Goal: Information Seeking & Learning: Learn about a topic

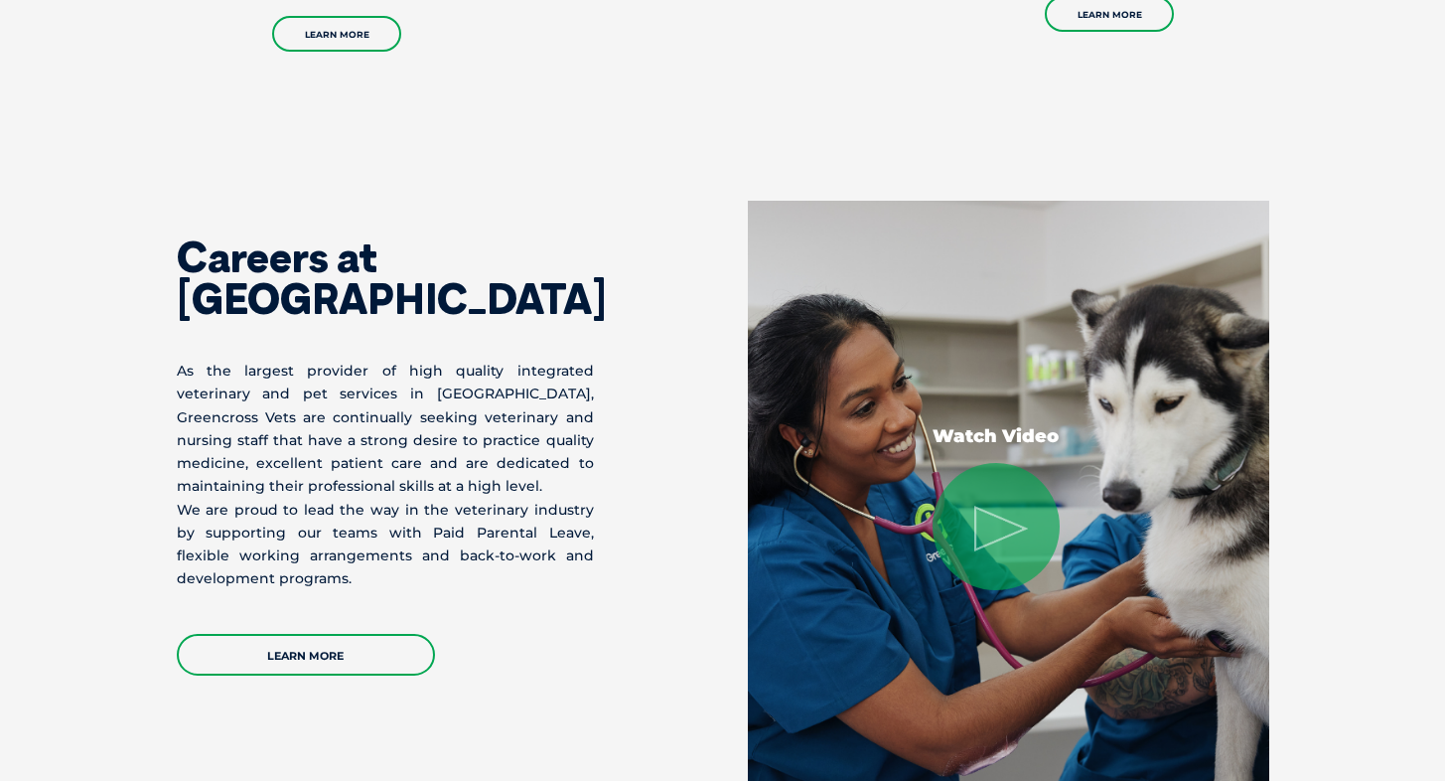
scroll to position [3026, 0]
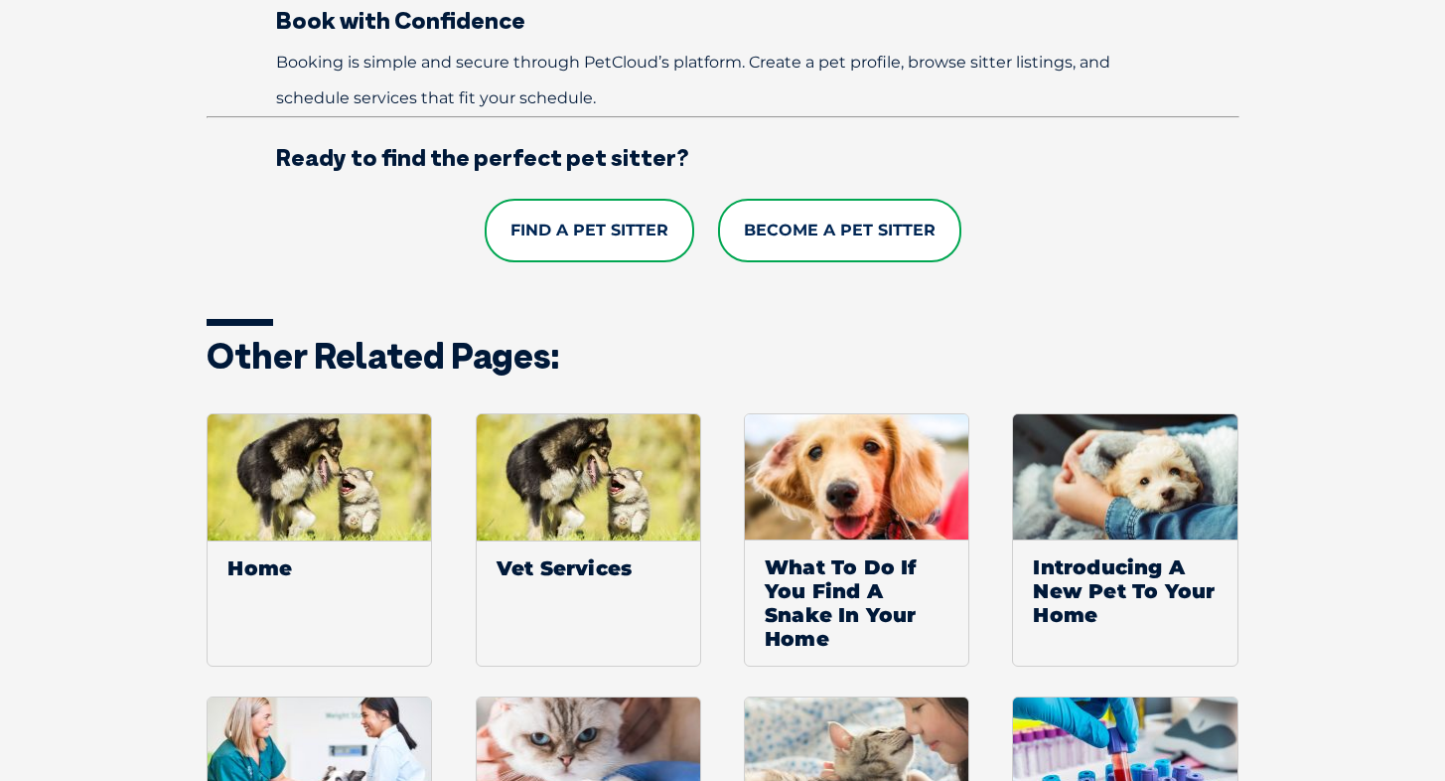
scroll to position [1674, 0]
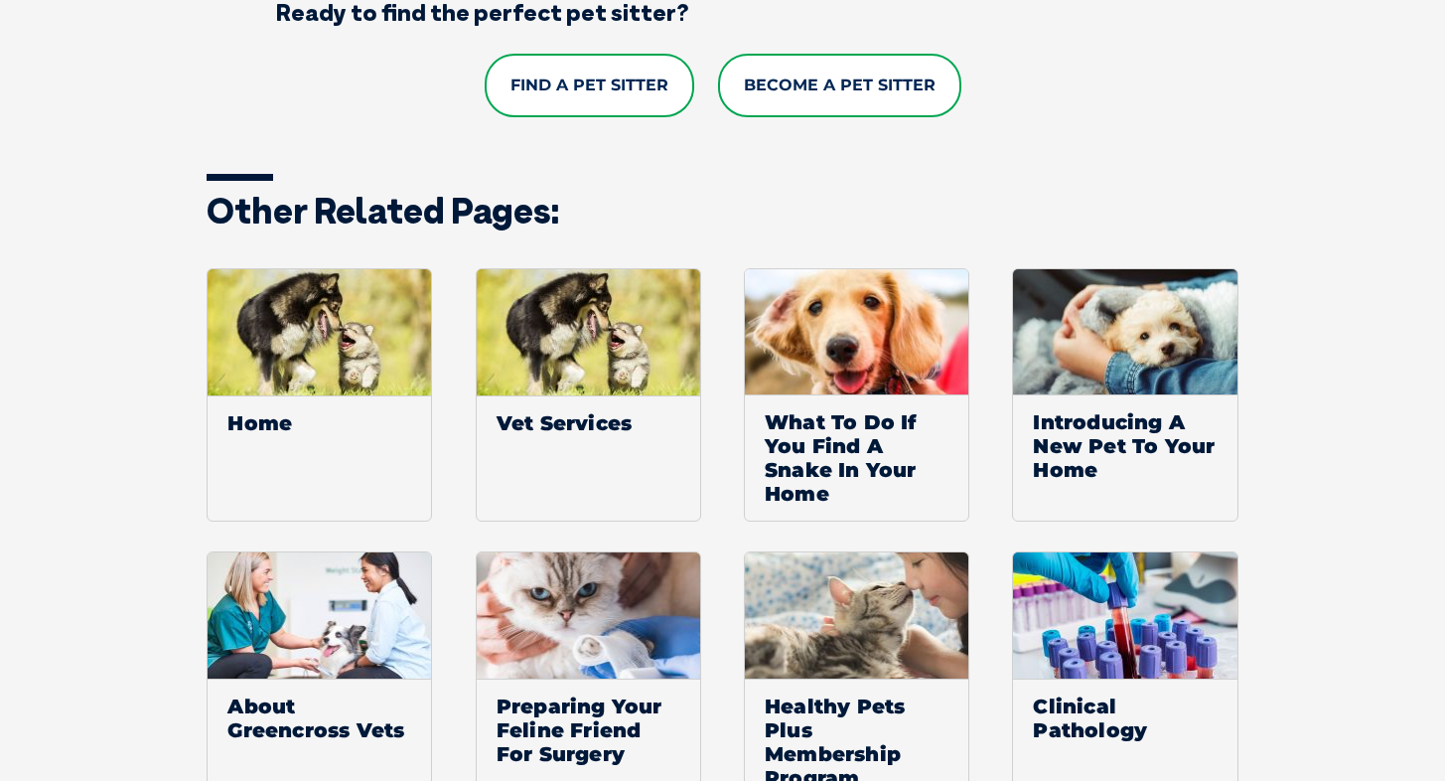
click at [634, 87] on link "Find a Pet Sitter" at bounding box center [590, 86] width 210 height 64
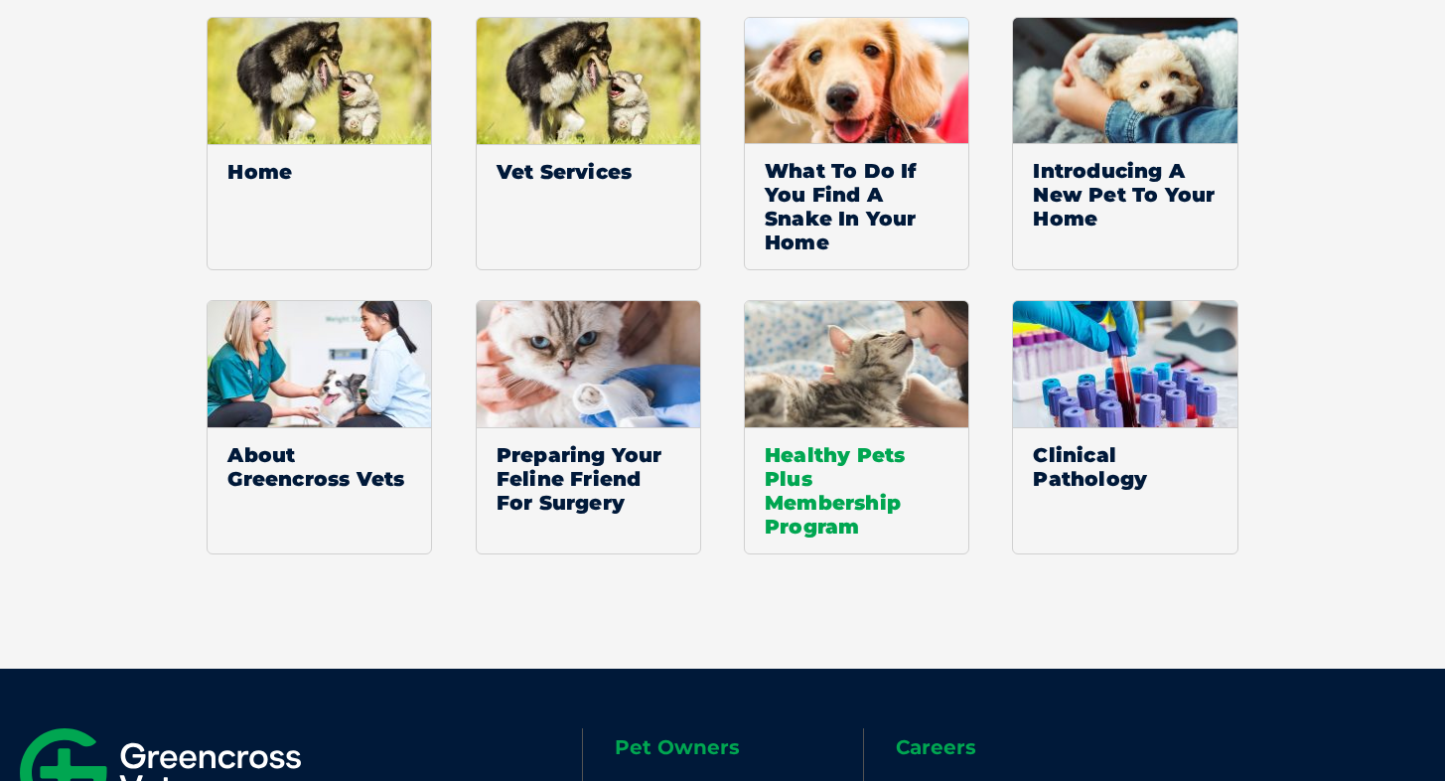
scroll to position [2057, 0]
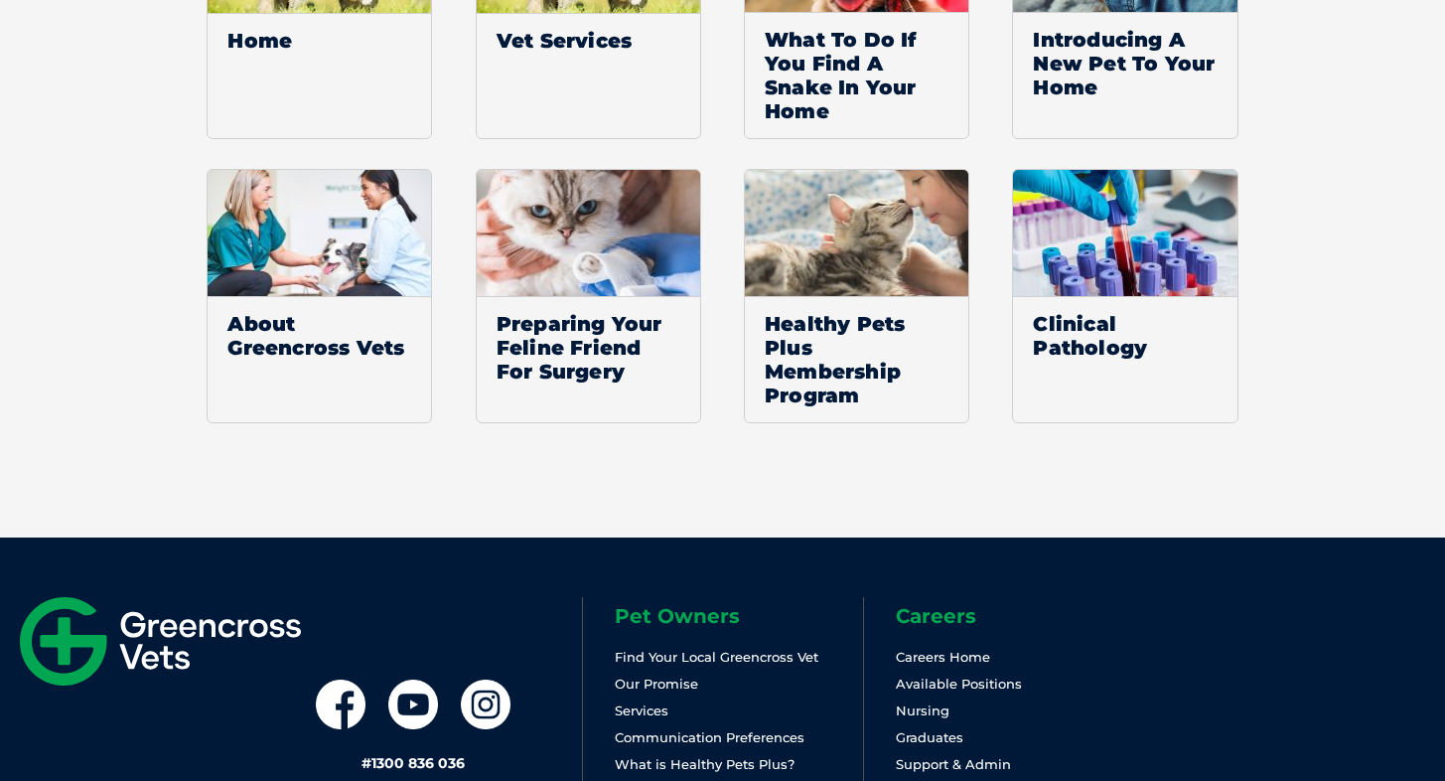
click at [141, 642] on img at bounding box center [160, 641] width 281 height 88
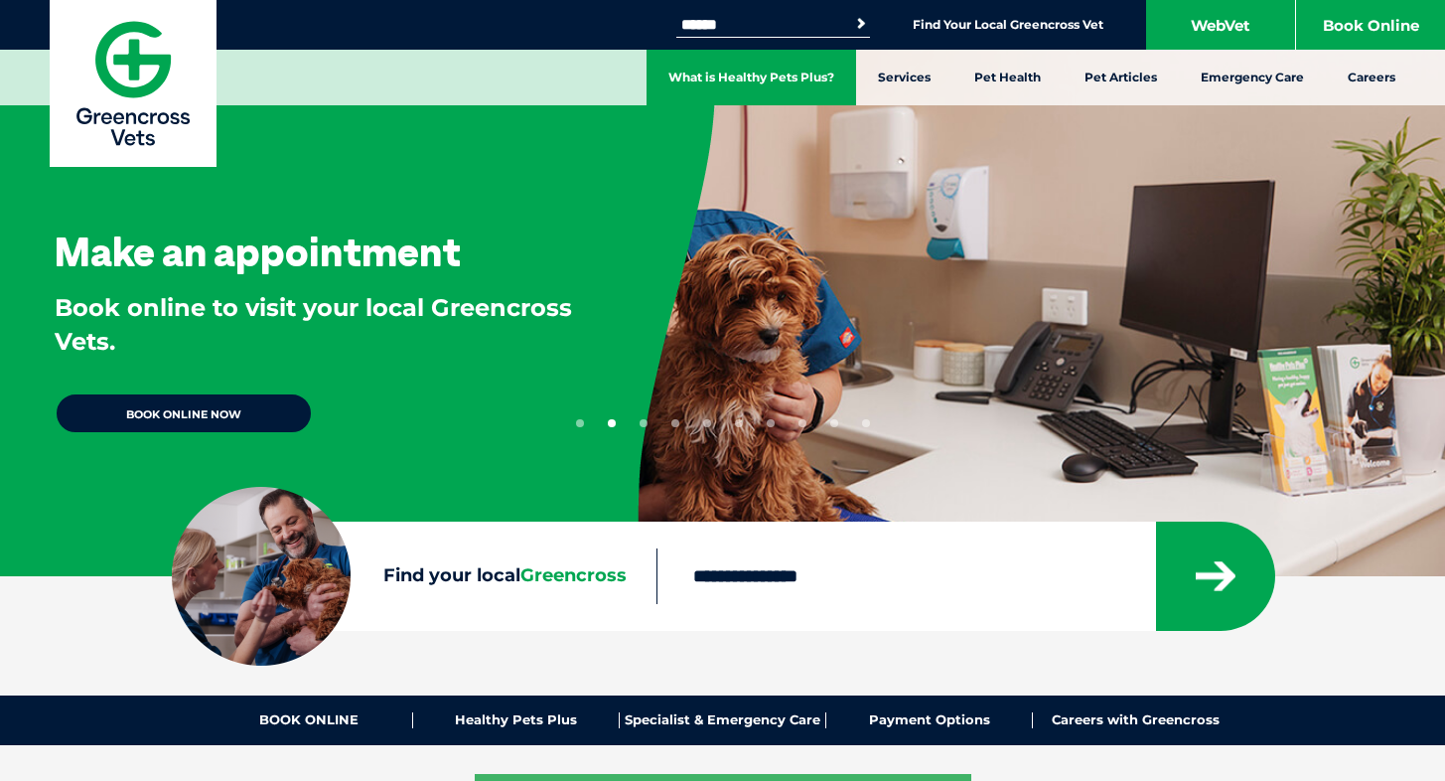
click at [785, 79] on link "What is Healthy Pets Plus?" at bounding box center [752, 78] width 210 height 56
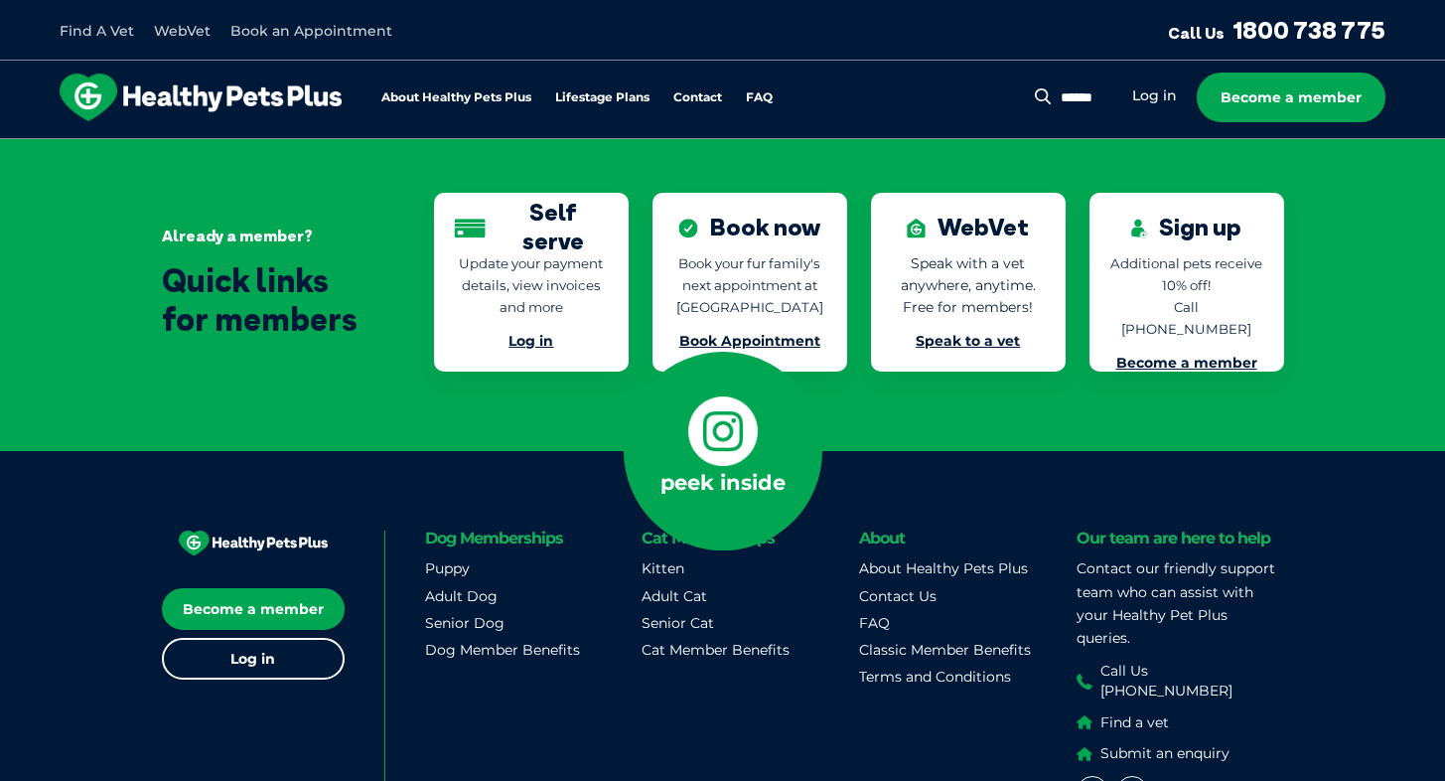
scroll to position [4528, 0]
